Goal: Information Seeking & Learning: Find specific fact

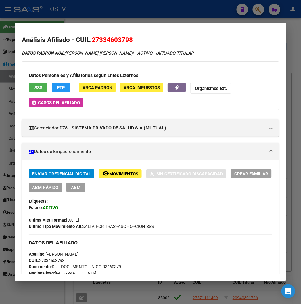
scroll to position [252, 0]
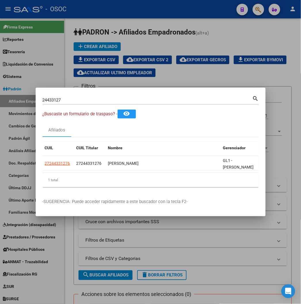
click at [56, 97] on div "24433127 Buscar (apellido, dni, [PERSON_NAME], [PERSON_NAME], cuit, obra social)" at bounding box center [148, 100] width 210 height 9
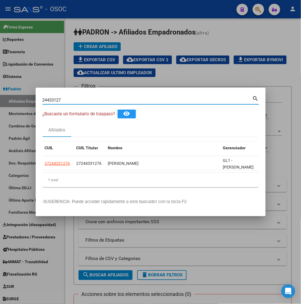
click at [55, 100] on input "24433127" at bounding box center [148, 99] width 210 height 5
paste input "3360773094"
type input "23360773094"
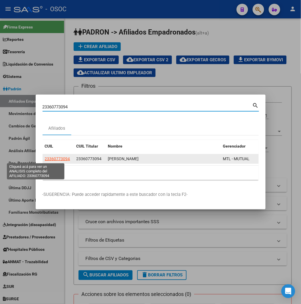
click at [45, 159] on span "23360773094" at bounding box center [57, 158] width 25 height 5
type textarea "23360773094"
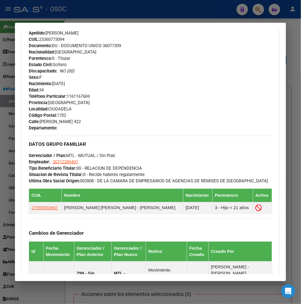
scroll to position [364, 0]
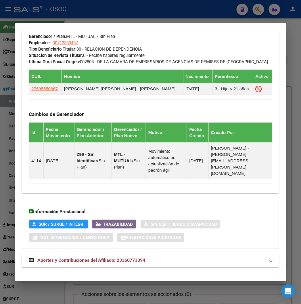
click at [79, 254] on mat-expansion-panel-header "Aportes y Contribuciones del Afiliado: 23360773094" at bounding box center [150, 261] width 257 height 14
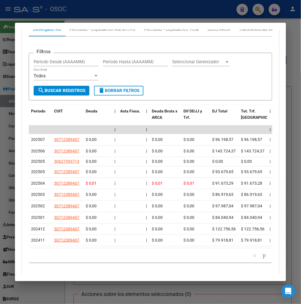
scroll to position [657, 0]
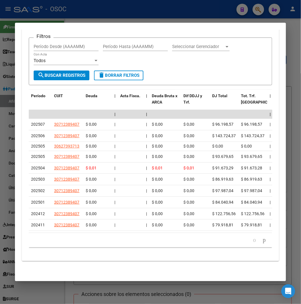
drag, startPoint x: 57, startPoint y: 274, endPoint x: 63, endPoint y: 271, distance: 6.6
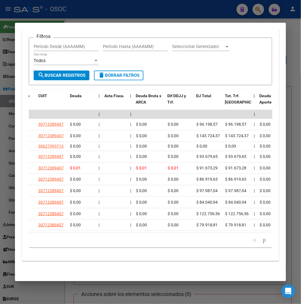
scroll to position [0, 0]
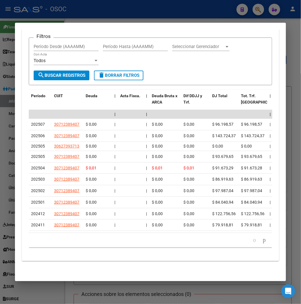
drag, startPoint x: 60, startPoint y: 233, endPoint x: 39, endPoint y: 236, distance: 21.5
click at [41, 236] on div "Período CUIT Deuda | Acta Fisca. | Deuda Bruta x ARCA Dif DDJJ y Trf. DJ Total …" at bounding box center [150, 169] width 243 height 158
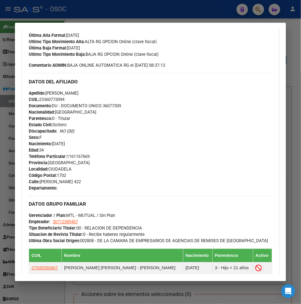
scroll to position [113, 0]
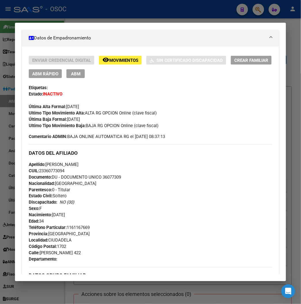
click at [102, 175] on span "Documento: DU - DOCUMENTO UNICO 36077309" at bounding box center [75, 177] width 92 height 5
copy span "36077309"
click at [109, 132] on div "Enviar Credencial Digital remove_red_eye Movimientos Sin Certificado Discapacid…" at bounding box center [150, 98] width 243 height 84
